Goal: Transaction & Acquisition: Subscribe to service/newsletter

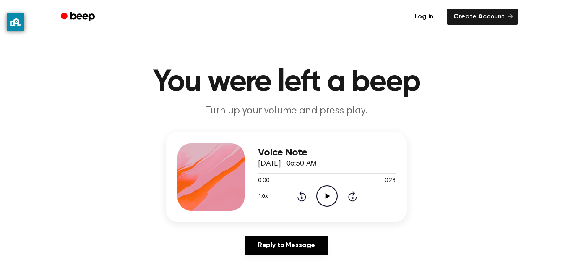
click at [333, 199] on icon "Play Audio" at bounding box center [326, 195] width 21 height 21
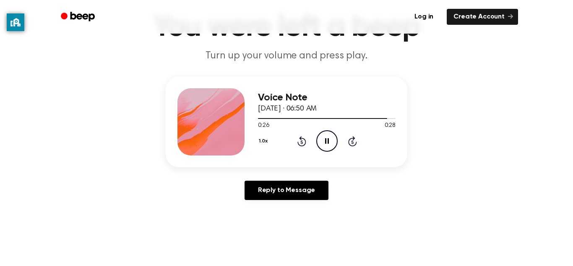
click at [339, 228] on main "You were left a beep Turn up your volume and press play. Voice Note [DATE] · 06…" at bounding box center [286, 203] width 573 height 517
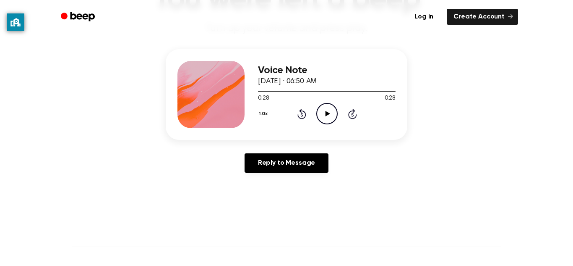
scroll to position [80, 0]
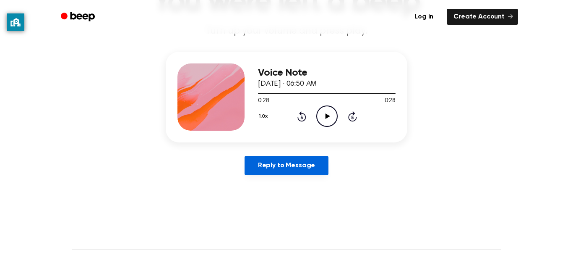
click at [315, 169] on link "Reply to Message" at bounding box center [287, 165] width 84 height 19
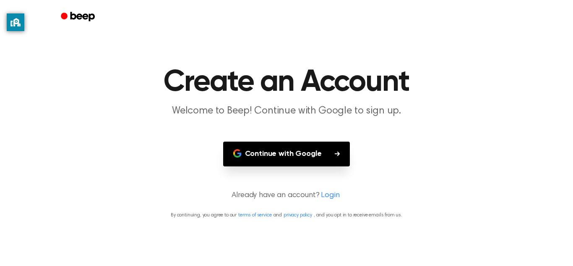
click at [338, 151] on icon "button" at bounding box center [337, 153] width 5 height 5
click at [276, 151] on button "Continue with Google" at bounding box center [286, 153] width 127 height 25
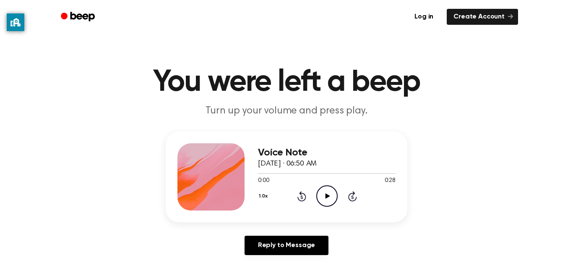
click at [331, 204] on icon "Play Audio" at bounding box center [326, 195] width 21 height 21
click at [483, 18] on link "Create Account" at bounding box center [482, 17] width 71 height 16
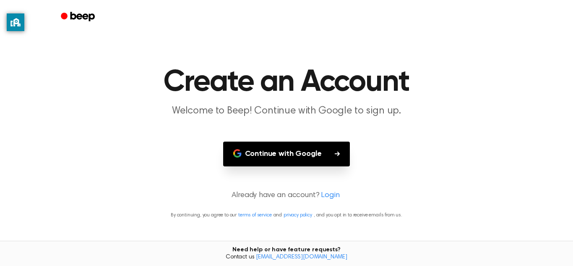
click at [297, 148] on button "Continue with Google" at bounding box center [286, 153] width 127 height 25
click at [303, 256] on link "support@beepaudio.com" at bounding box center [301, 257] width 91 height 6
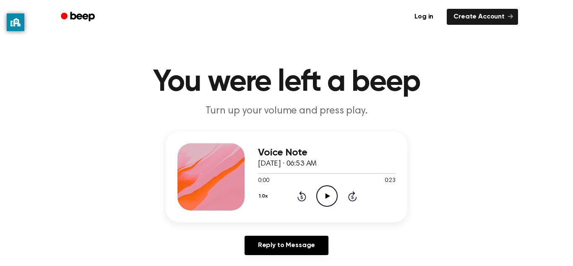
click at [323, 197] on icon "Play Audio" at bounding box center [326, 195] width 21 height 21
click at [327, 197] on icon "Pause Audio" at bounding box center [326, 195] width 21 height 21
click at [324, 201] on icon "Play Audio" at bounding box center [326, 195] width 21 height 21
click at [325, 196] on icon at bounding box center [327, 195] width 4 height 5
click at [334, 193] on icon "Play Audio" at bounding box center [326, 195] width 21 height 21
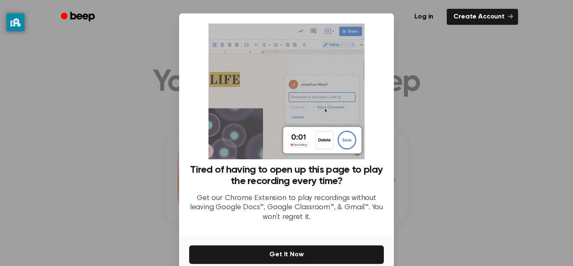
click at [453, 142] on div at bounding box center [286, 133] width 573 height 266
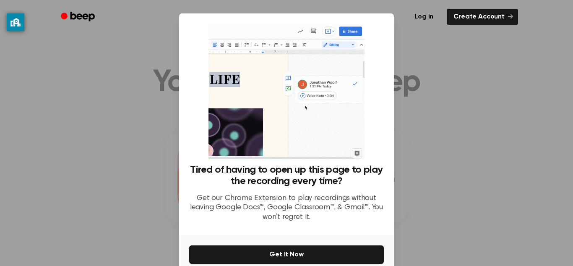
click at [453, 142] on div at bounding box center [286, 133] width 573 height 266
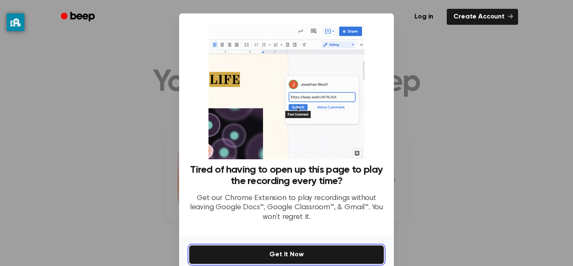
click at [305, 258] on button "Get It Now" at bounding box center [286, 254] width 195 height 18
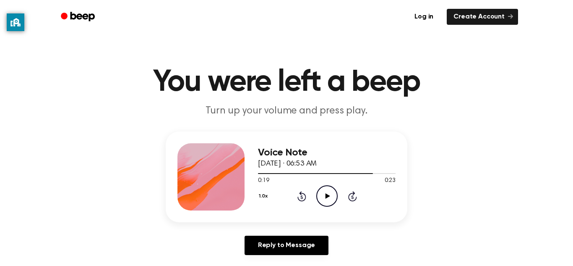
click at [323, 201] on icon "Play Audio" at bounding box center [326, 195] width 21 height 21
click at [454, 145] on div "Voice Note October 1, 2025 · 06:53 AM 0:23 0:23 Your browser does not support t…" at bounding box center [286, 196] width 553 height 130
click at [327, 196] on icon at bounding box center [327, 195] width 5 height 5
click at [329, 197] on icon "Play Audio" at bounding box center [326, 195] width 21 height 21
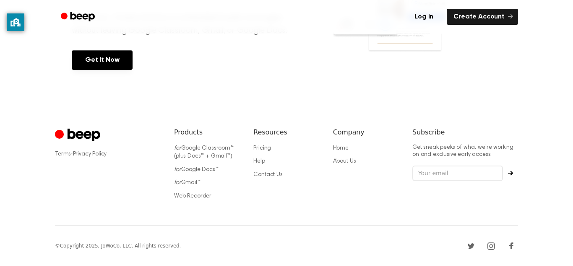
scroll to position [410, 0]
click at [515, 176] on button "Subscribe" at bounding box center [510, 173] width 15 height 5
click at [508, 171] on icon "Subscribe" at bounding box center [510, 173] width 5 height 5
click at [511, 174] on icon "Subscribe" at bounding box center [510, 174] width 5 height 5
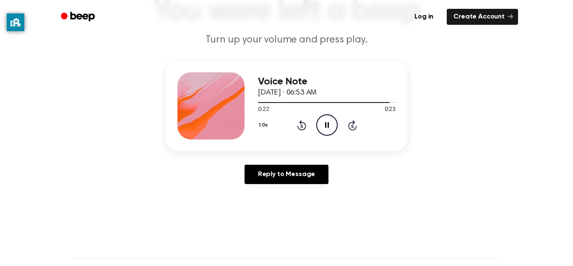
scroll to position [0, 0]
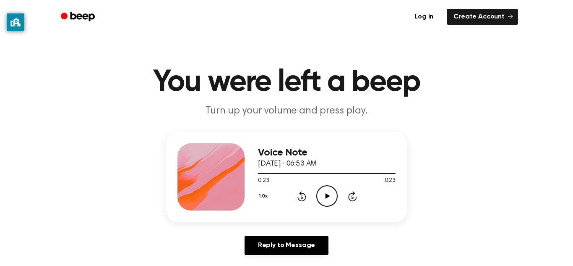
click at [321, 192] on icon "Play Audio" at bounding box center [326, 195] width 21 height 21
click at [329, 199] on icon "Pause Audio" at bounding box center [326, 195] width 21 height 21
